Goal: Navigation & Orientation: Find specific page/section

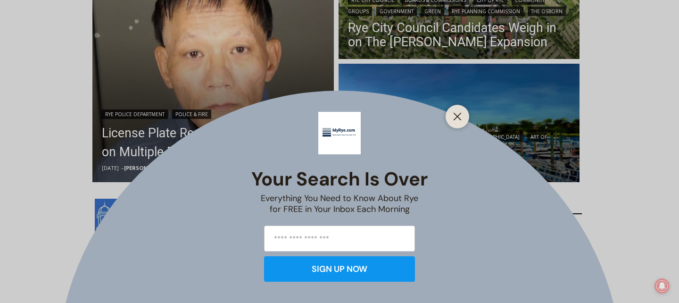
scroll to position [323, 0]
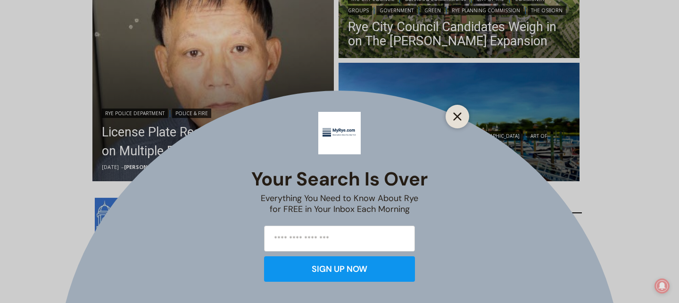
click at [457, 116] on line "Close" at bounding box center [457, 116] width 7 height 7
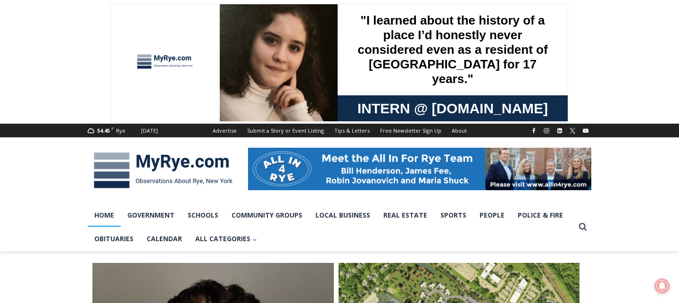
scroll to position [0, 0]
